Goal: Browse casually: Explore the website without a specific task or goal

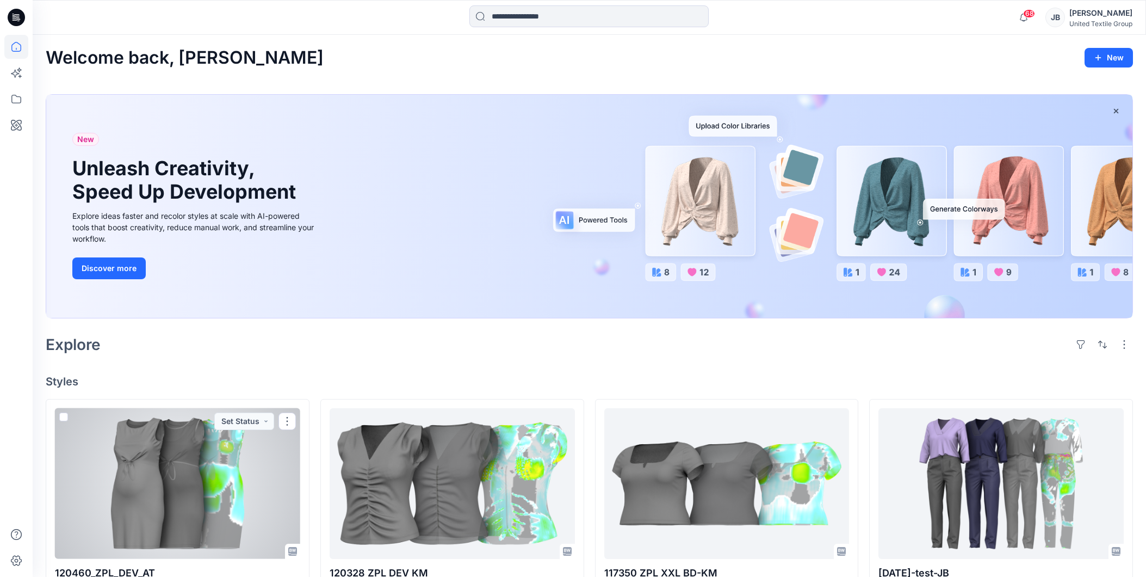
scroll to position [302, 0]
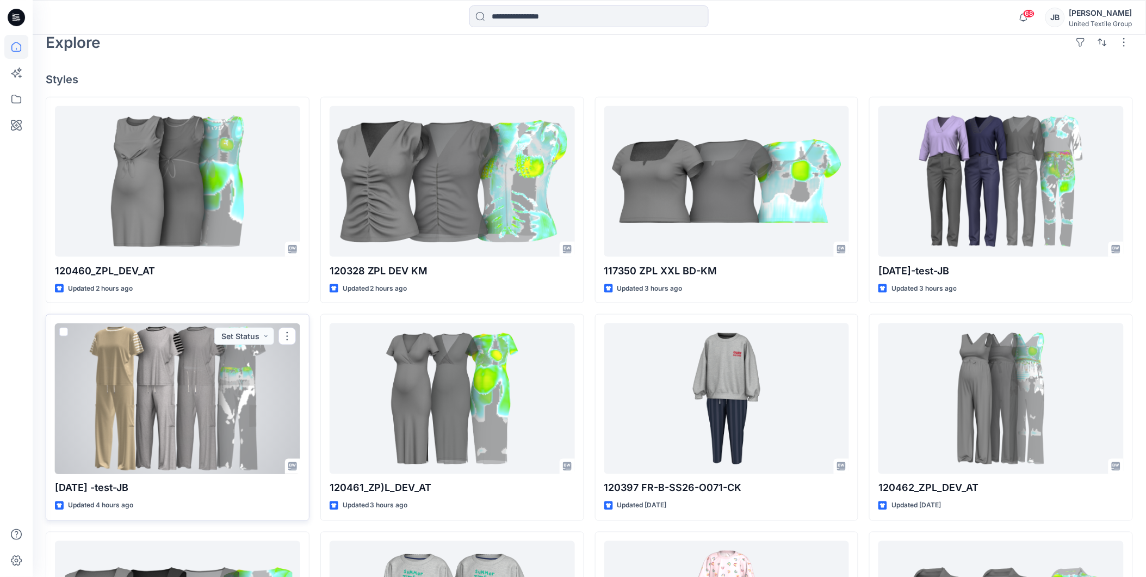
click at [192, 384] on div at bounding box center [177, 398] width 245 height 151
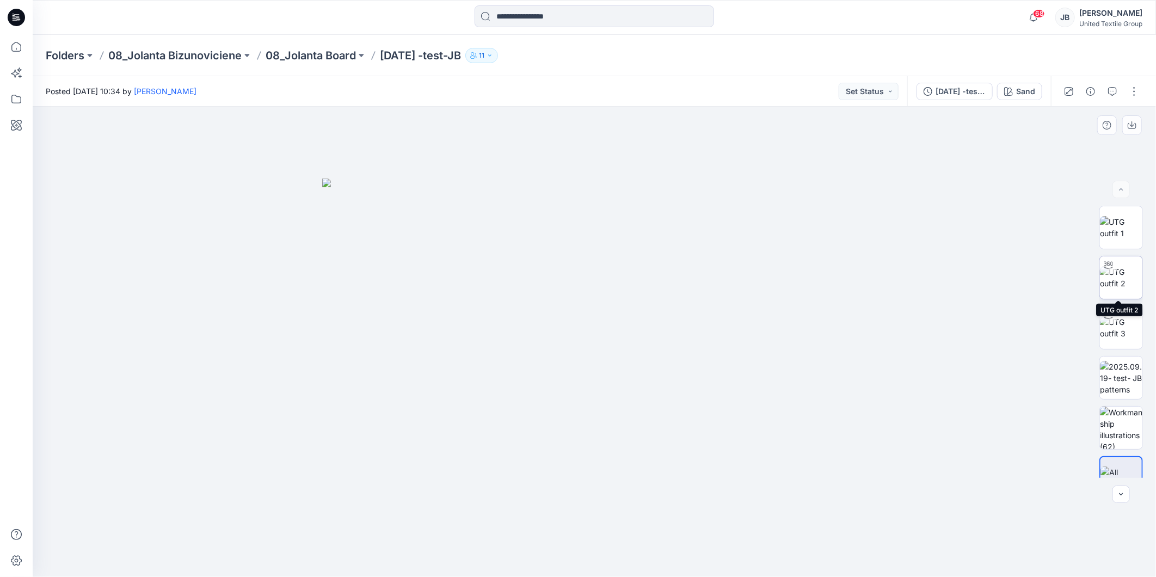
click at [1132, 273] on img at bounding box center [1121, 277] width 42 height 23
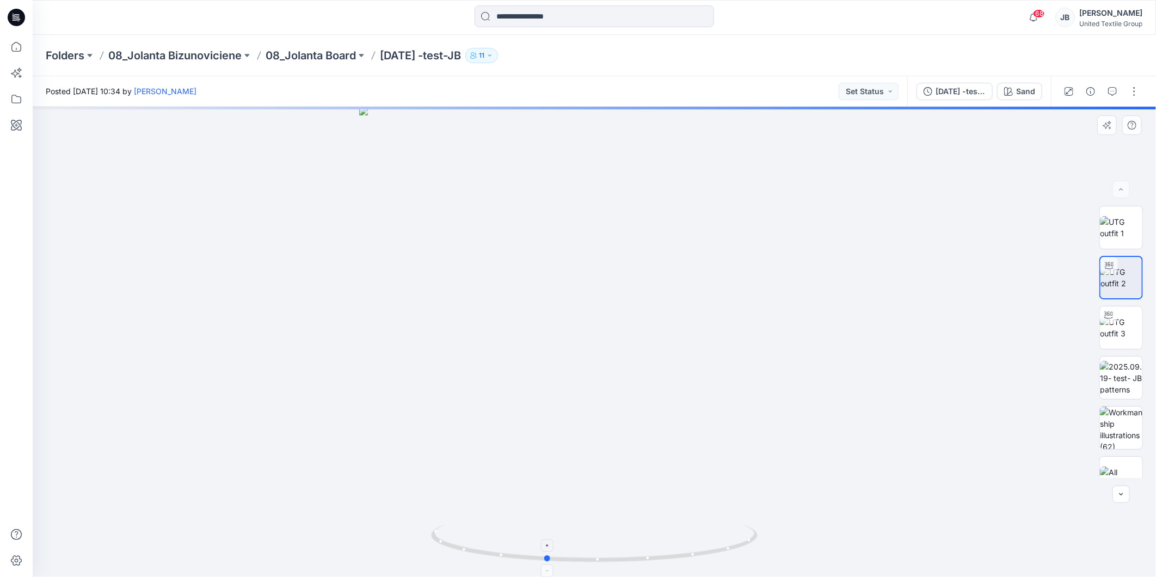
drag, startPoint x: 595, startPoint y: 560, endPoint x: 546, endPoint y: 552, distance: 49.2
click at [546, 552] on icon at bounding box center [595, 544] width 329 height 41
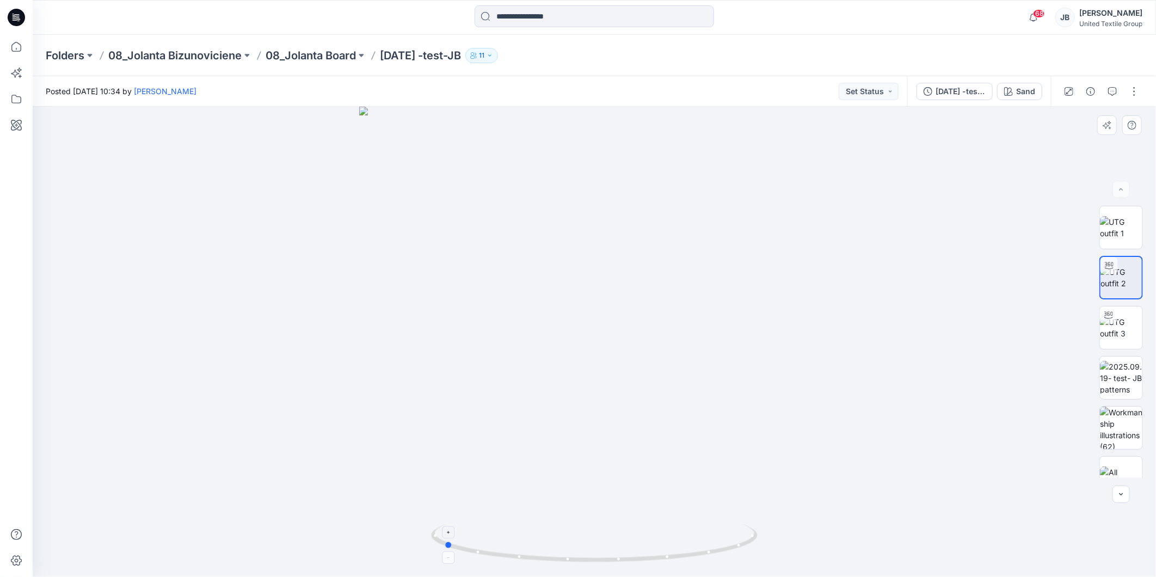
drag, startPoint x: 547, startPoint y: 562, endPoint x: 445, endPoint y: 547, distance: 103.3
click at [445, 547] on icon at bounding box center [595, 544] width 329 height 41
click at [1015, 88] on button "Sand" at bounding box center [1019, 91] width 45 height 17
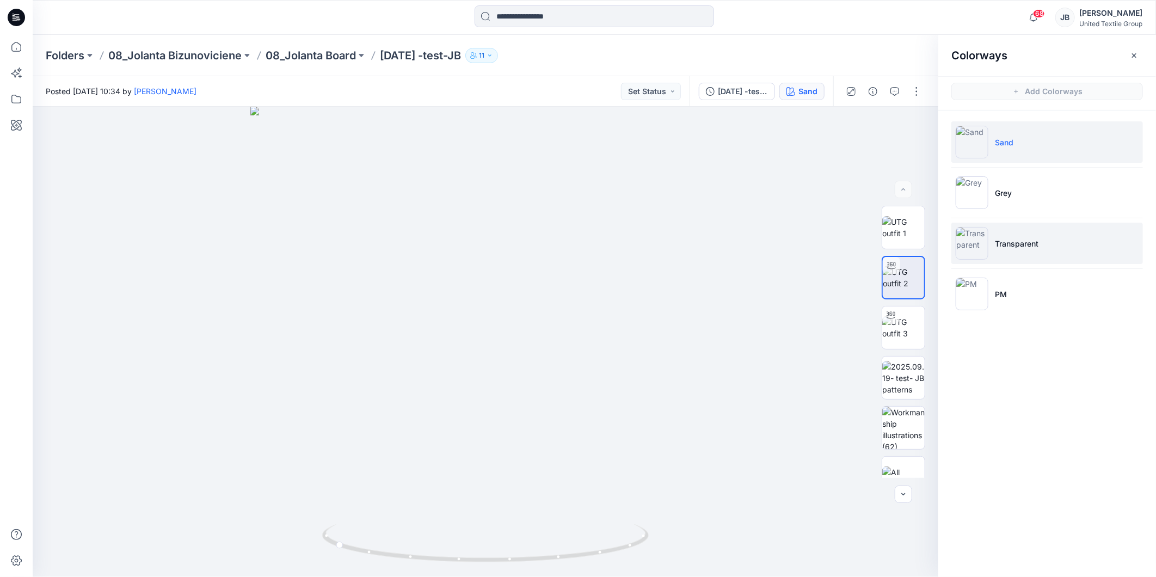
click at [970, 240] on img at bounding box center [971, 243] width 33 height 33
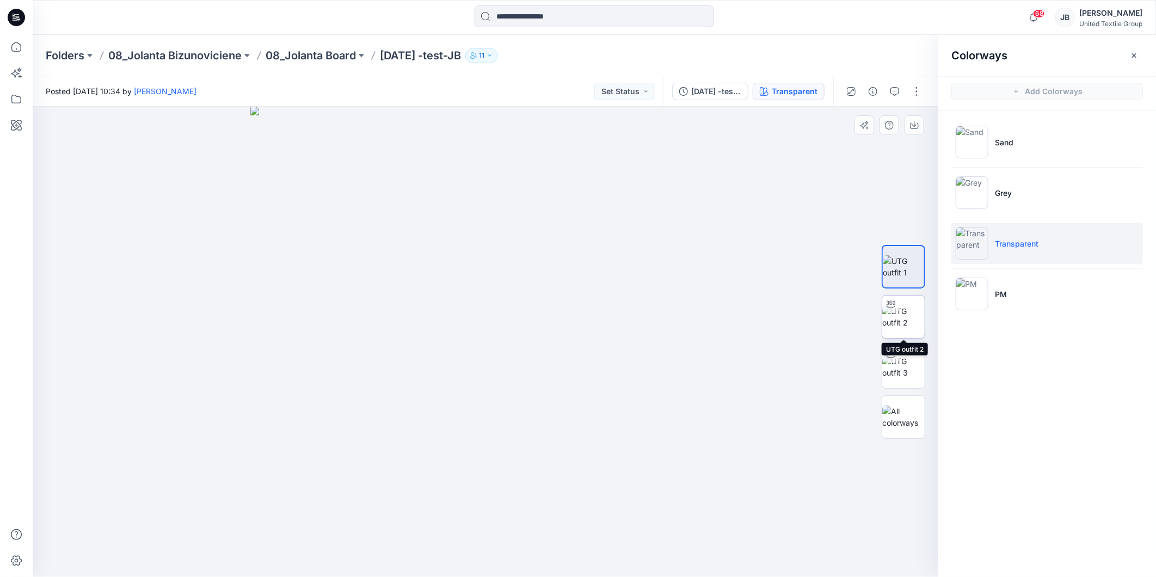
click at [906, 320] on img at bounding box center [903, 316] width 42 height 23
drag, startPoint x: 486, startPoint y: 560, endPoint x: 360, endPoint y: 547, distance: 127.0
click at [360, 547] on icon at bounding box center [486, 544] width 329 height 41
click at [363, 554] on icon at bounding box center [486, 544] width 329 height 41
drag, startPoint x: 362, startPoint y: 551, endPoint x: 534, endPoint y: 578, distance: 174.1
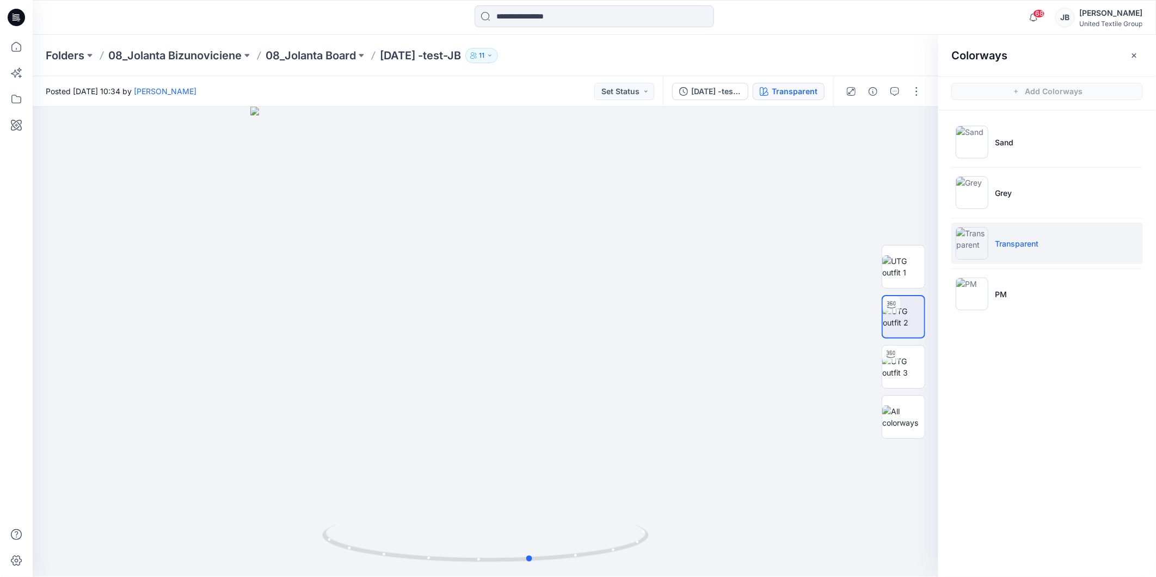
click at [534, 576] on html "68 Notifications [PERSON_NAME] shared 120460_ZPL_DEV_AT in 04_ZA_Maternity (Unk…" at bounding box center [578, 288] width 1156 height 577
drag, startPoint x: 677, startPoint y: 201, endPoint x: 677, endPoint y: 389, distance: 187.7
click at [9, 13] on icon at bounding box center [16, 17] width 17 height 17
